Goal: Navigation & Orientation: Find specific page/section

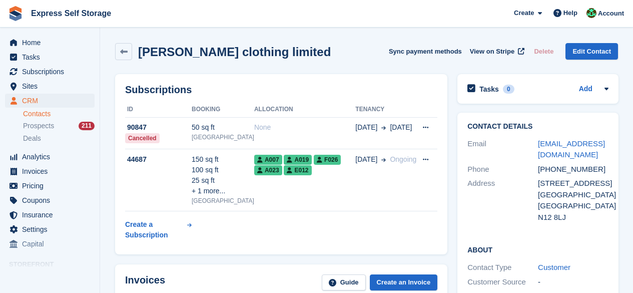
scroll to position [650, 0]
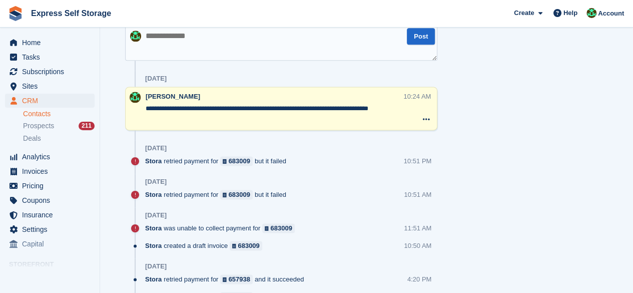
drag, startPoint x: 455, startPoint y: 116, endPoint x: 466, endPoint y: 100, distance: 19.1
click at [466, 100] on div "Tasks 0 Add No tasks related to Braggs clothing limited Contact Details Email b…" at bounding box center [537, 207] width 171 height 1576
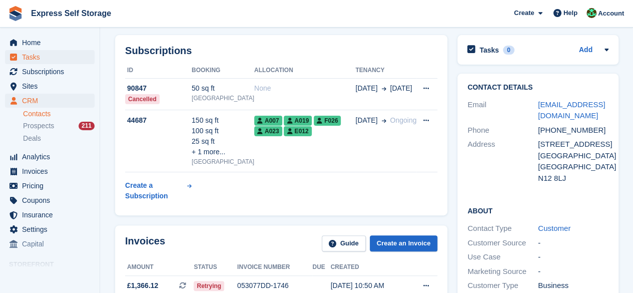
scroll to position [0, 0]
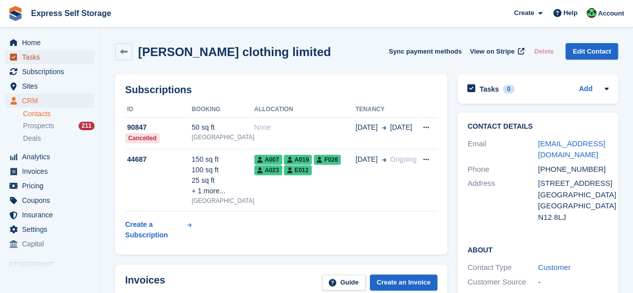
click at [75, 50] on span "Tasks" at bounding box center [52, 57] width 60 height 14
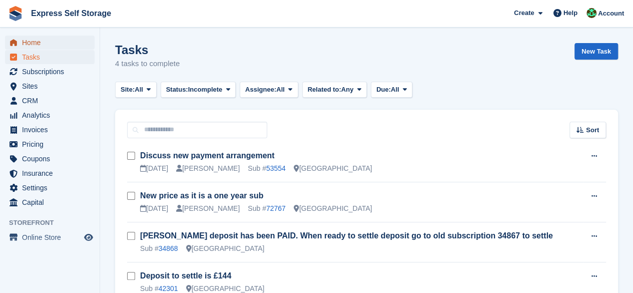
click at [73, 42] on span "Home" at bounding box center [52, 43] width 60 height 14
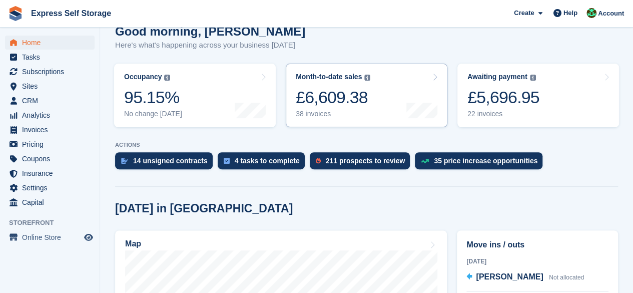
scroll to position [200, 0]
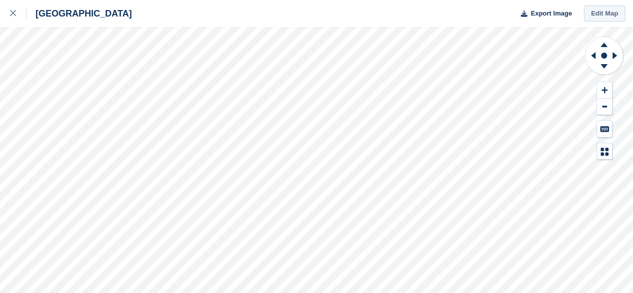
click at [594, 14] on link "Edit Map" at bounding box center [604, 14] width 41 height 17
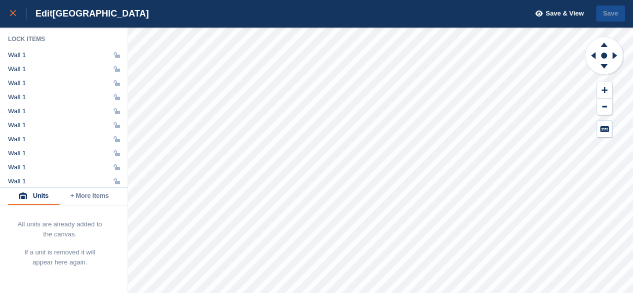
click at [10, 21] on link at bounding box center [13, 13] width 27 height 27
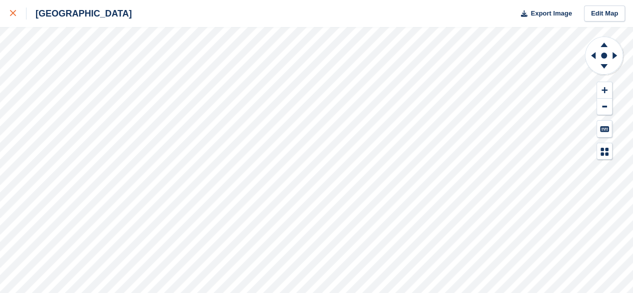
click at [10, 19] on div at bounding box center [18, 14] width 17 height 12
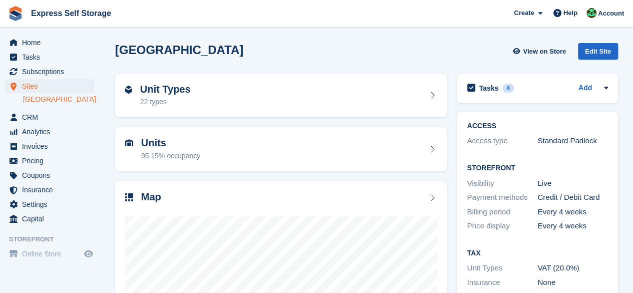
click at [457, 237] on div "Storefront Visibility Live Payment methods Credit / Debit Card Billing period E…" at bounding box center [537, 196] width 161 height 85
